Goal: Task Accomplishment & Management: Manage account settings

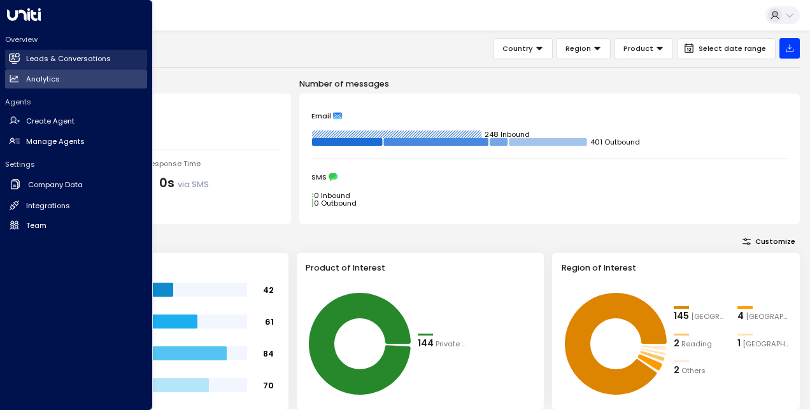
click at [17, 50] on link "Leads & Conversations Leads & Conversations" at bounding box center [76, 59] width 142 height 19
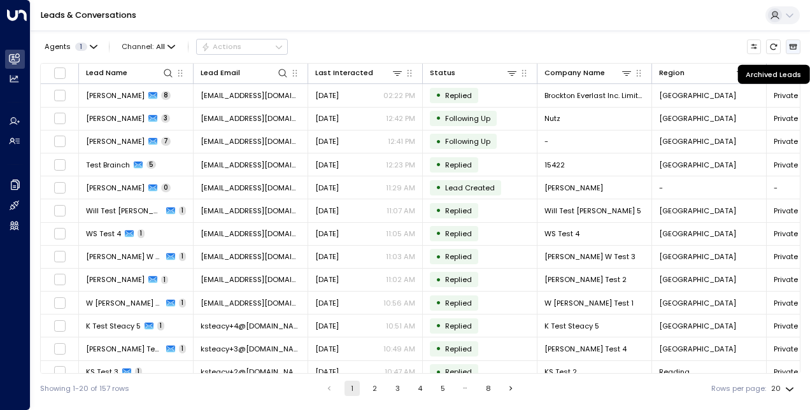
click at [791, 49] on icon "Archived Leads" at bounding box center [794, 46] width 8 height 5
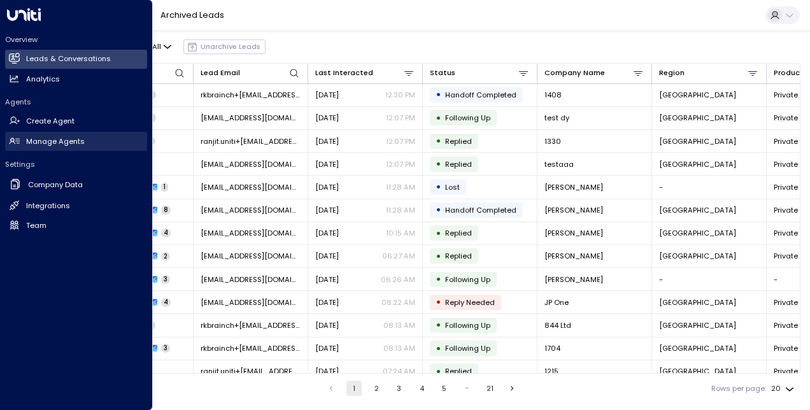
click at [53, 140] on h2 "Manage Agents" at bounding box center [55, 141] width 59 height 11
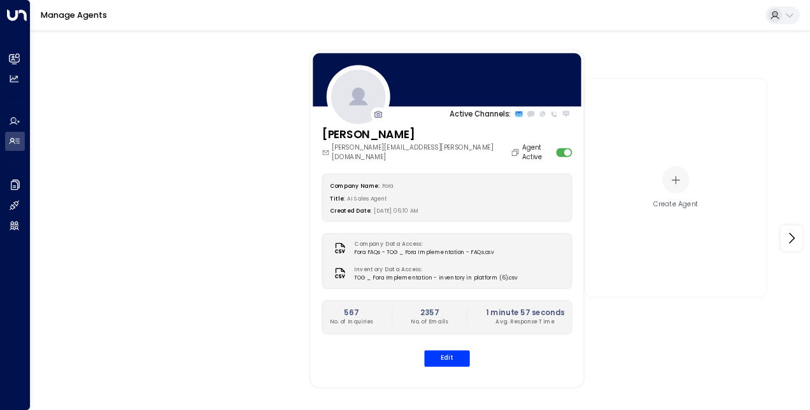
click at [504, 372] on div "Active Channels: [PERSON_NAME] [PERSON_NAME][EMAIL_ADDRESS][PERSON_NAME][DOMAIN…" at bounding box center [447, 219] width 273 height 336
click at [522, 350] on div "Edit" at bounding box center [447, 358] width 250 height 17
click at [454, 350] on button "Edit" at bounding box center [446, 358] width 45 height 17
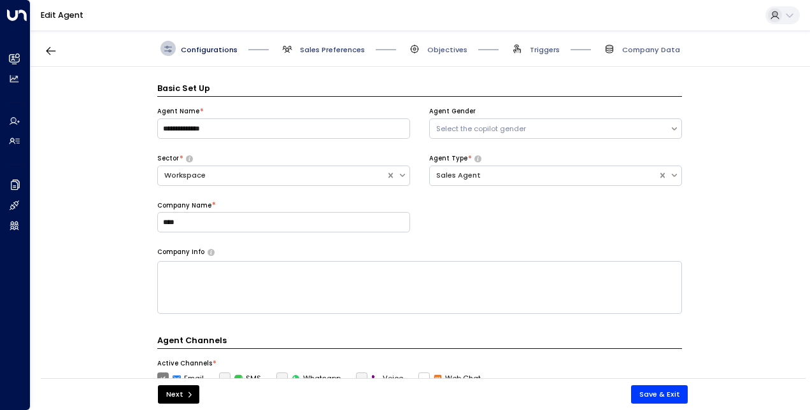
click at [321, 51] on span "Sales Preferences" at bounding box center [332, 50] width 65 height 10
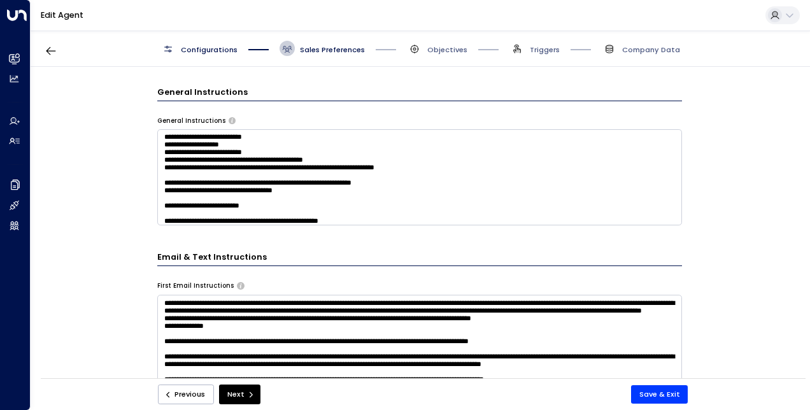
scroll to position [358, 0]
